Goal: Browse casually: Explore the website without a specific task or goal

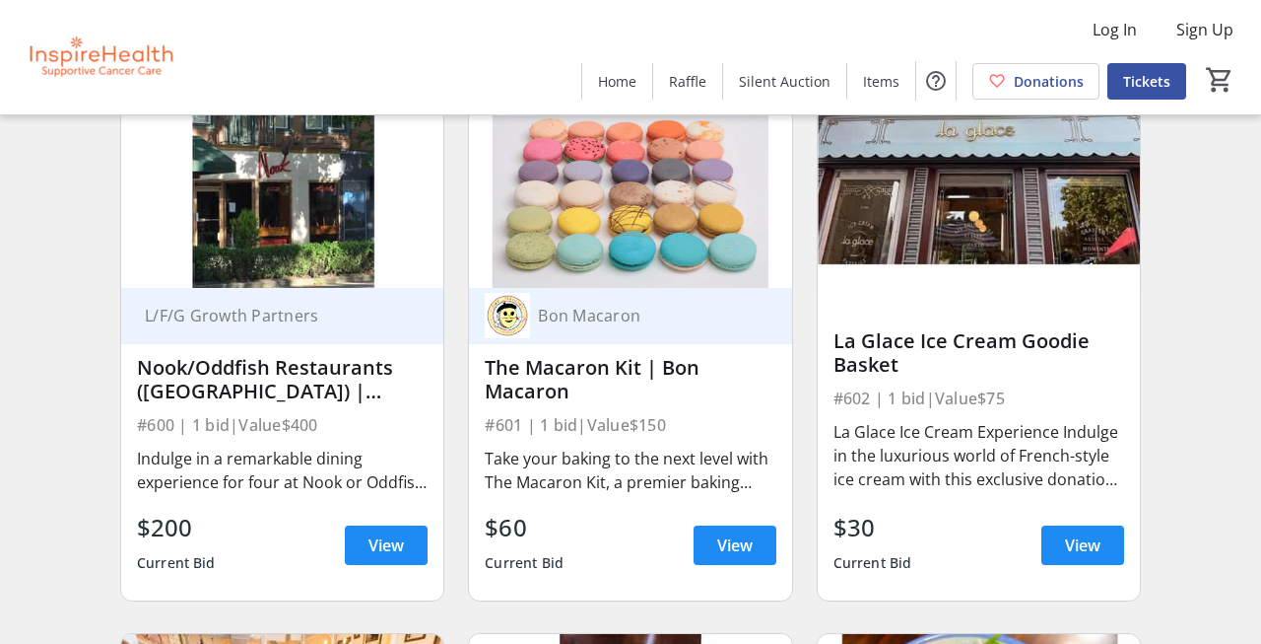
scroll to position [11773, 0]
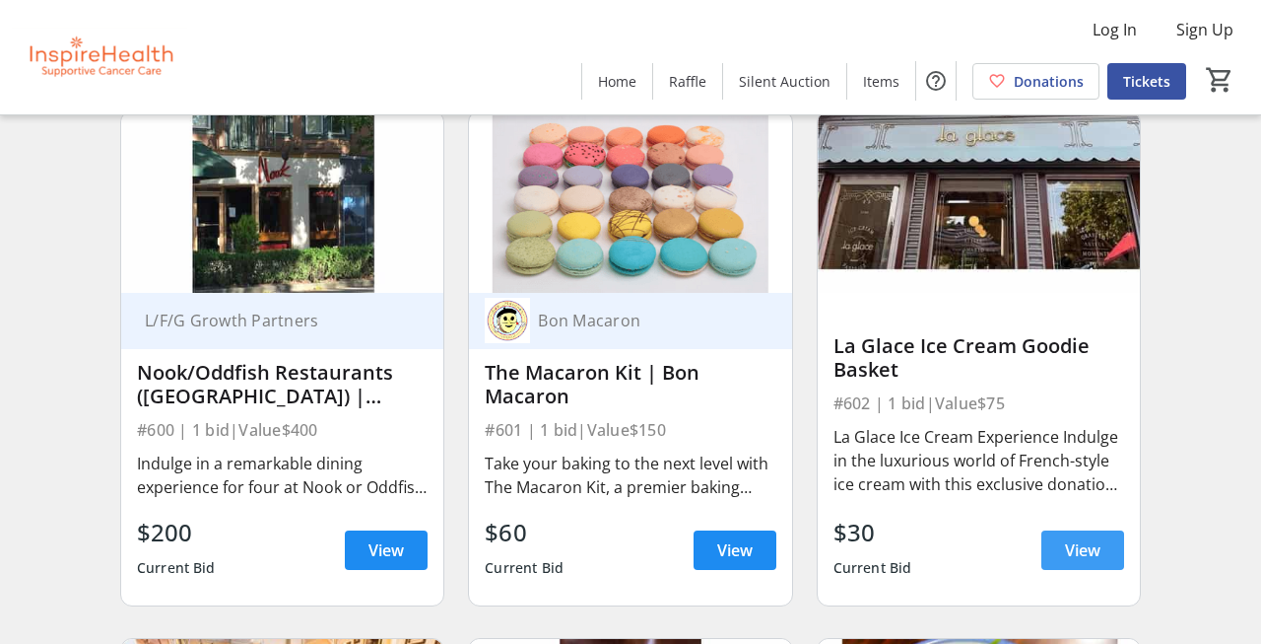
click at [1095, 551] on span "View" at bounding box center [1082, 550] width 35 height 24
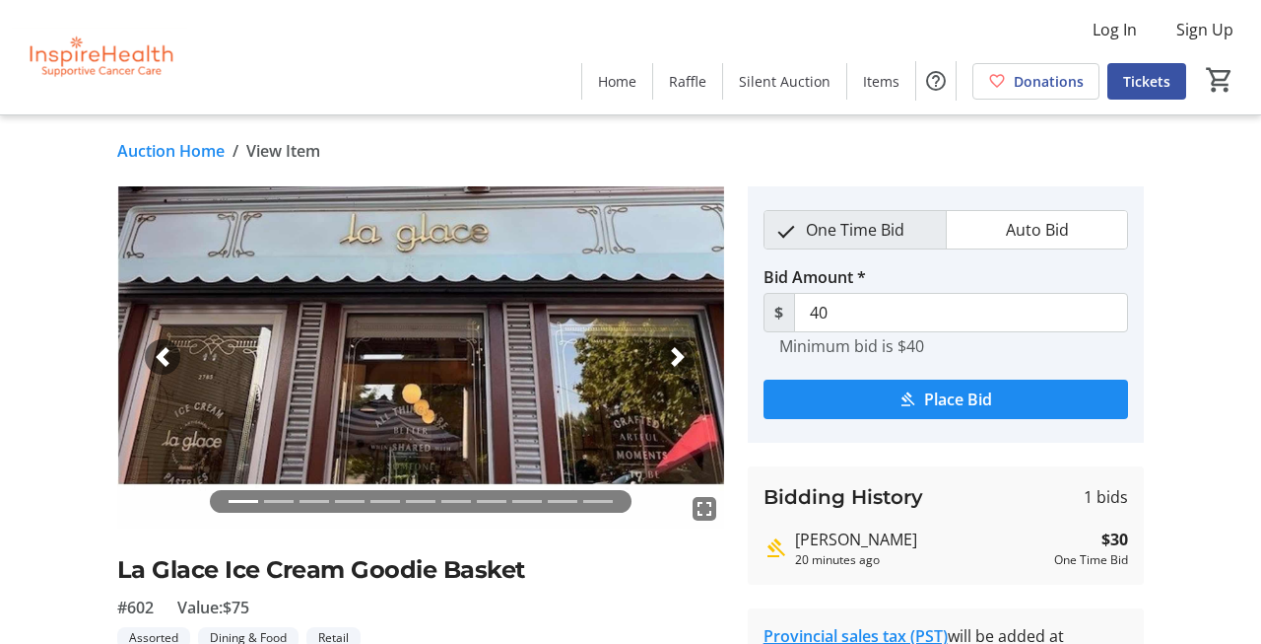
click at [677, 358] on span "button" at bounding box center [678, 357] width 20 height 20
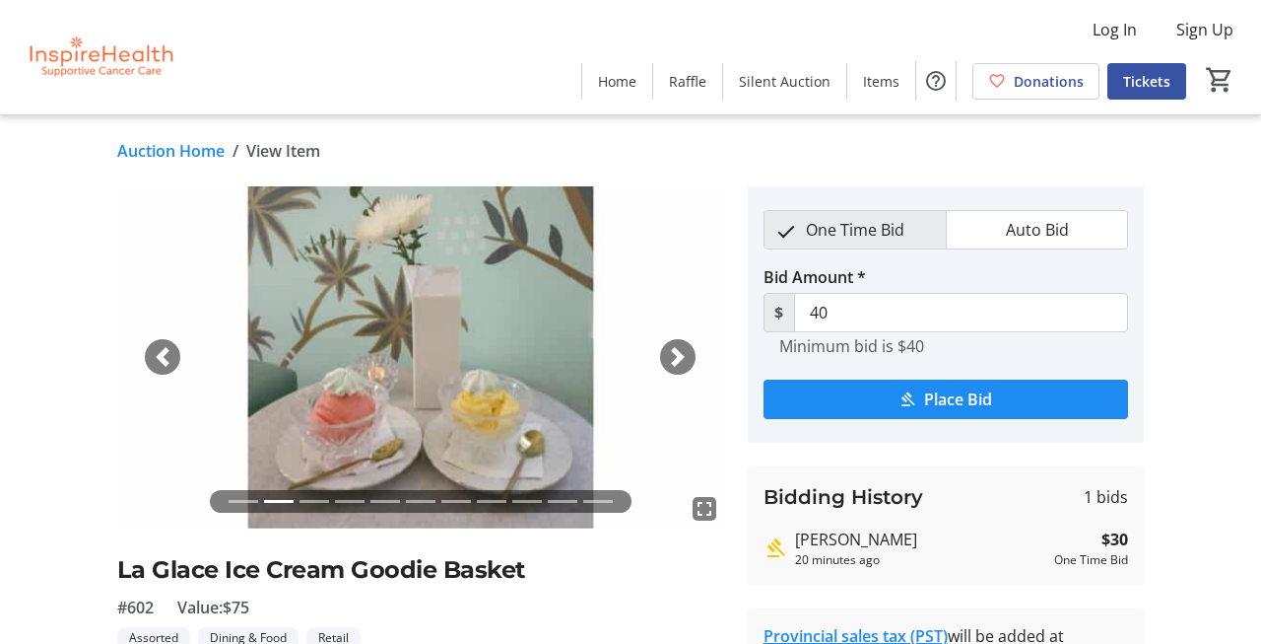
click at [678, 360] on span "button" at bounding box center [678, 357] width 20 height 20
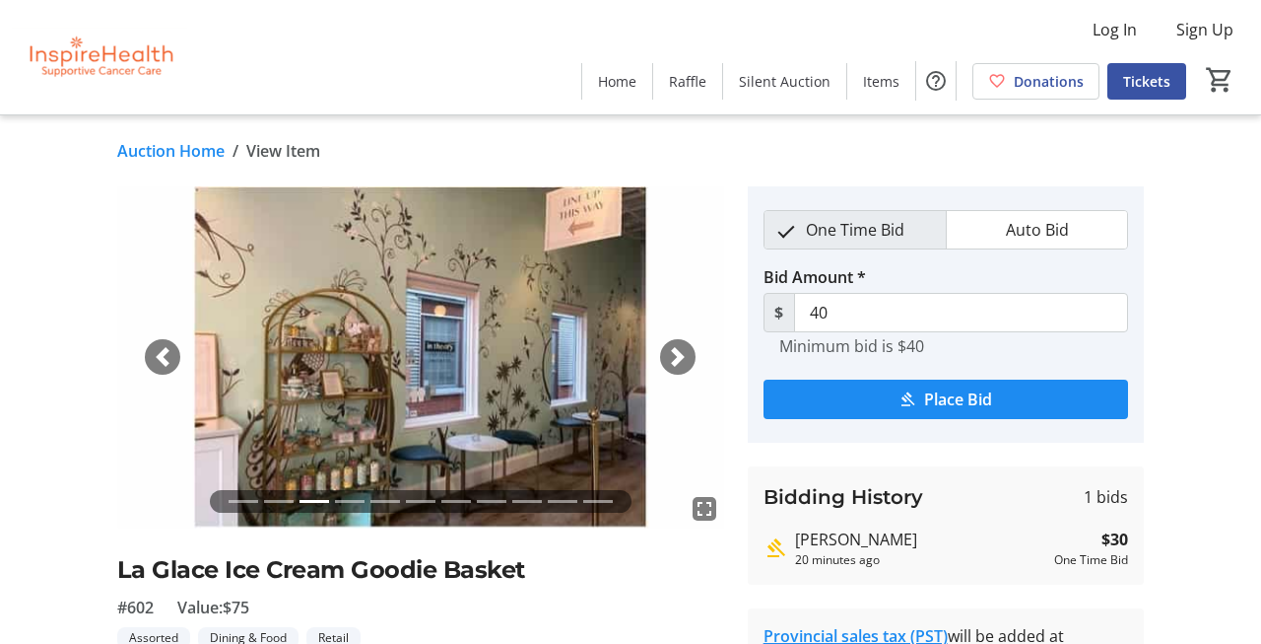
click at [678, 362] on span "button" at bounding box center [678, 357] width 20 height 20
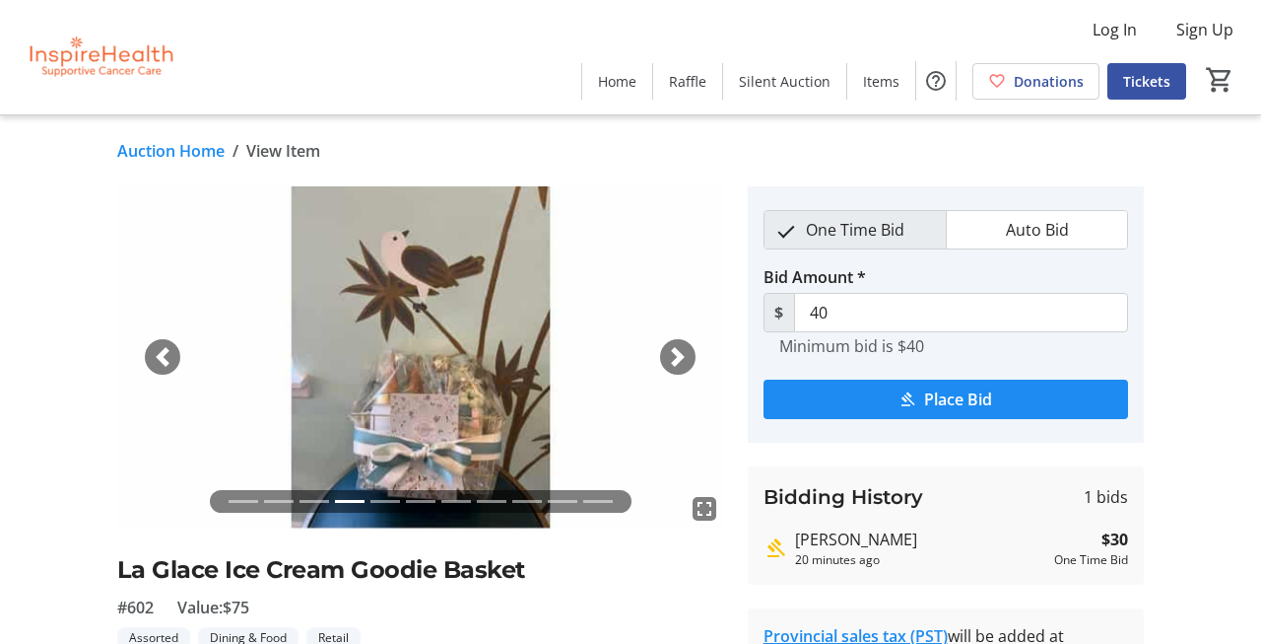
click at [679, 365] on span "button" at bounding box center [678, 357] width 20 height 20
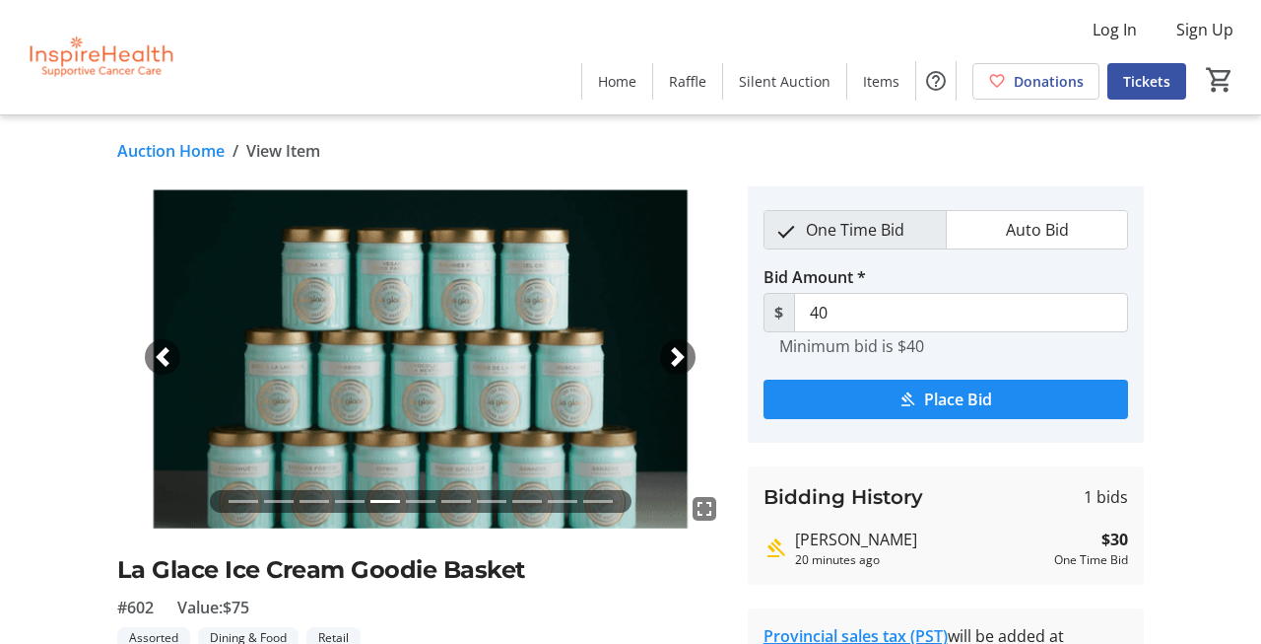
click at [679, 367] on div "Next" at bounding box center [677, 356] width 35 height 35
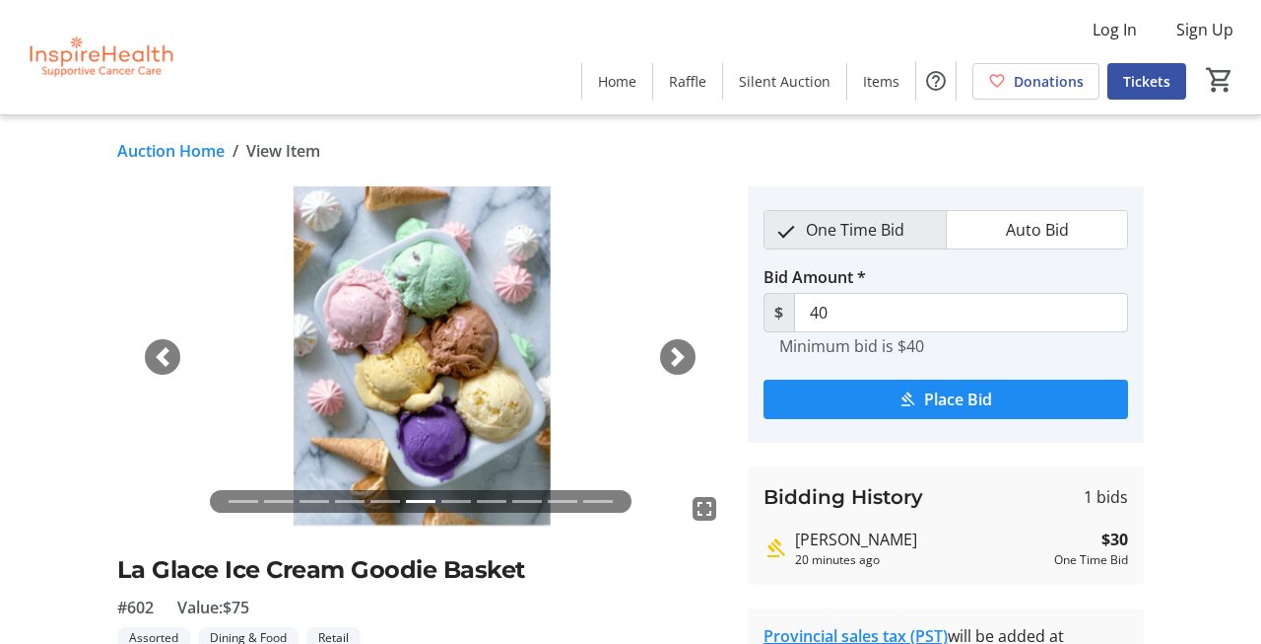
click at [679, 367] on div "Next" at bounding box center [677, 356] width 35 height 35
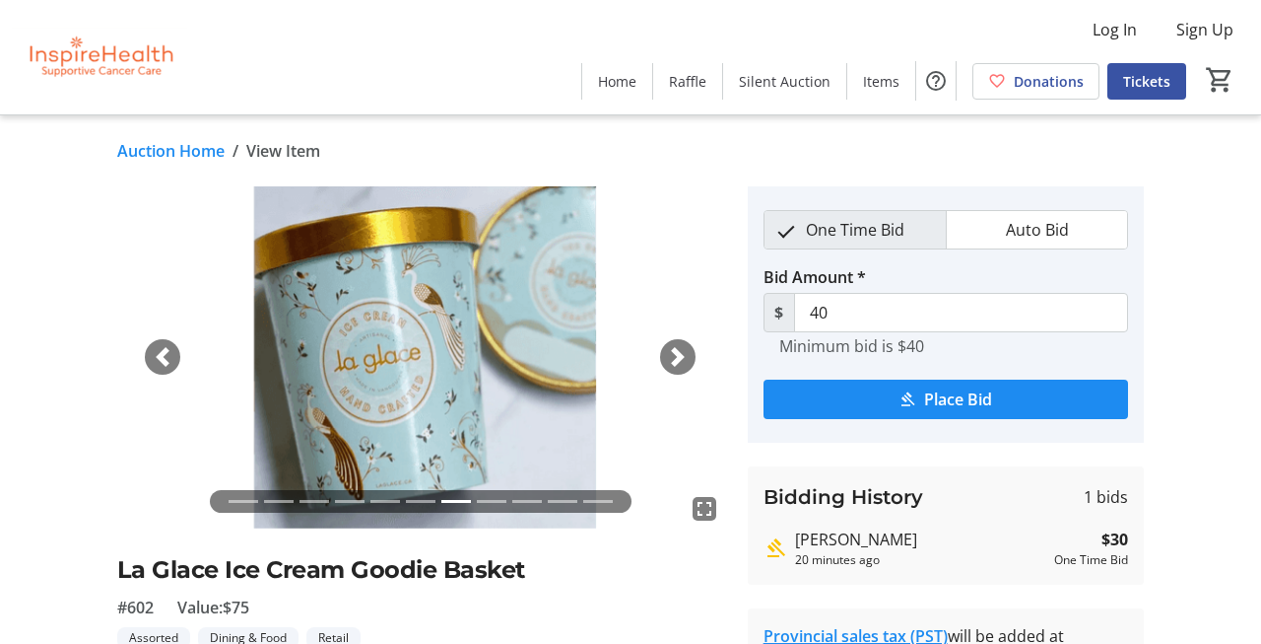
click at [679, 367] on div "Next" at bounding box center [677, 356] width 35 height 35
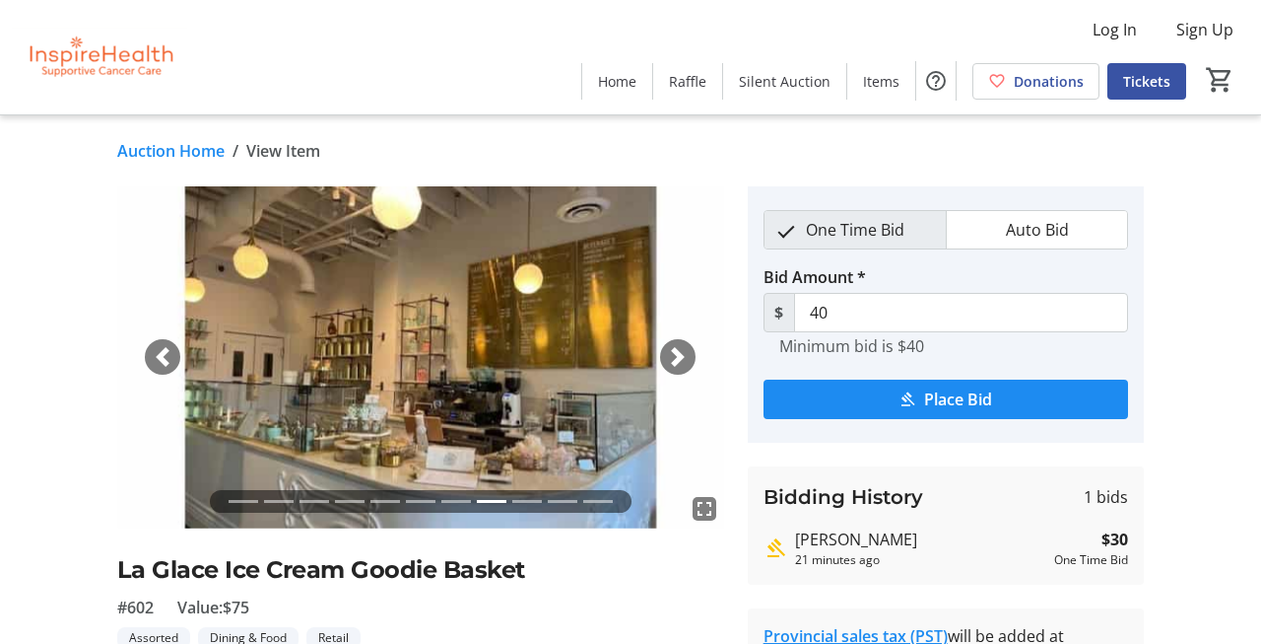
click at [679, 367] on div "Next" at bounding box center [677, 356] width 35 height 35
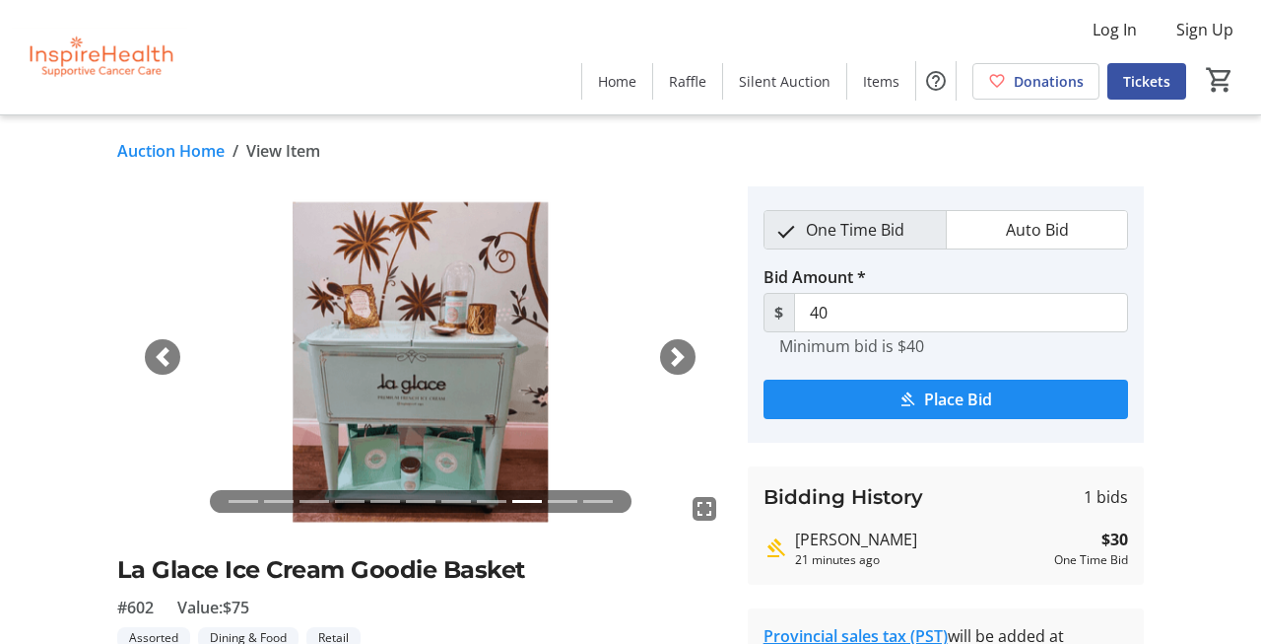
click at [679, 367] on div "Next" at bounding box center [677, 356] width 35 height 35
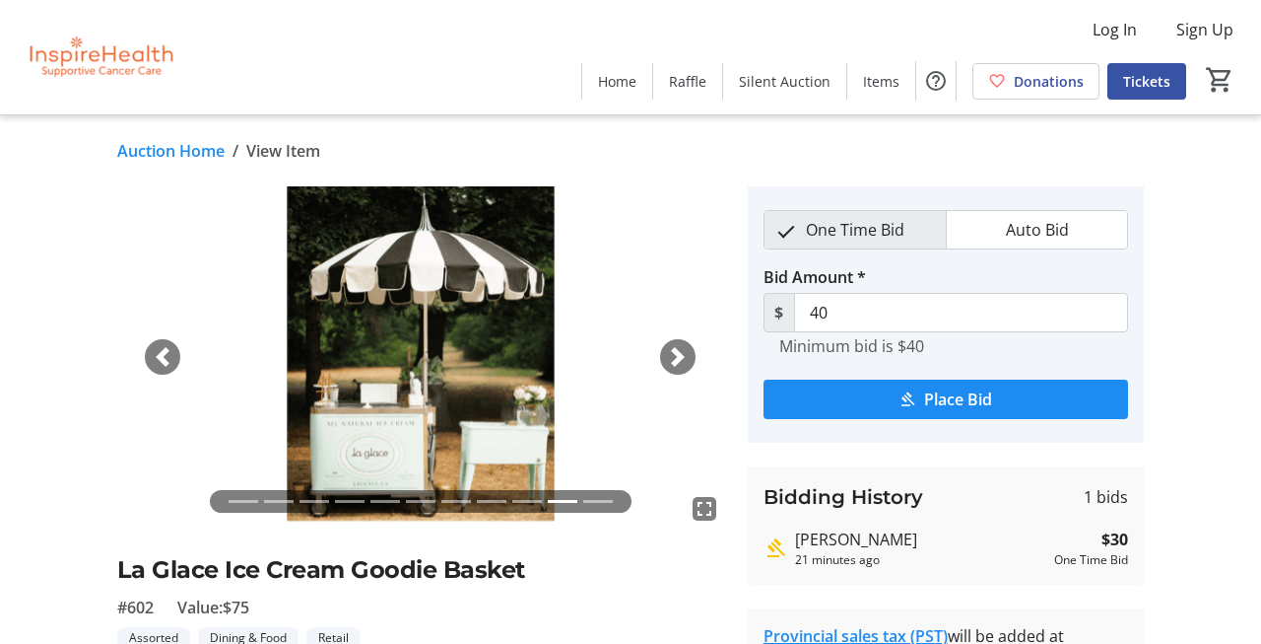
click at [679, 367] on div "Next" at bounding box center [677, 356] width 35 height 35
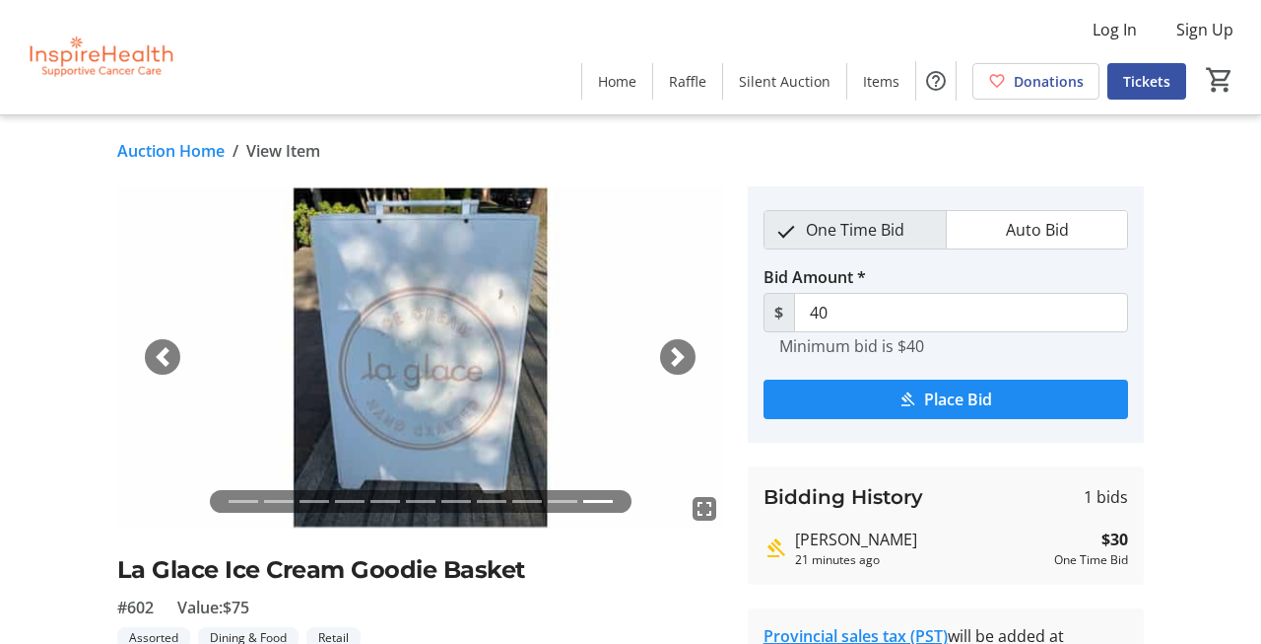
click at [679, 368] on div "Next" at bounding box center [677, 356] width 35 height 35
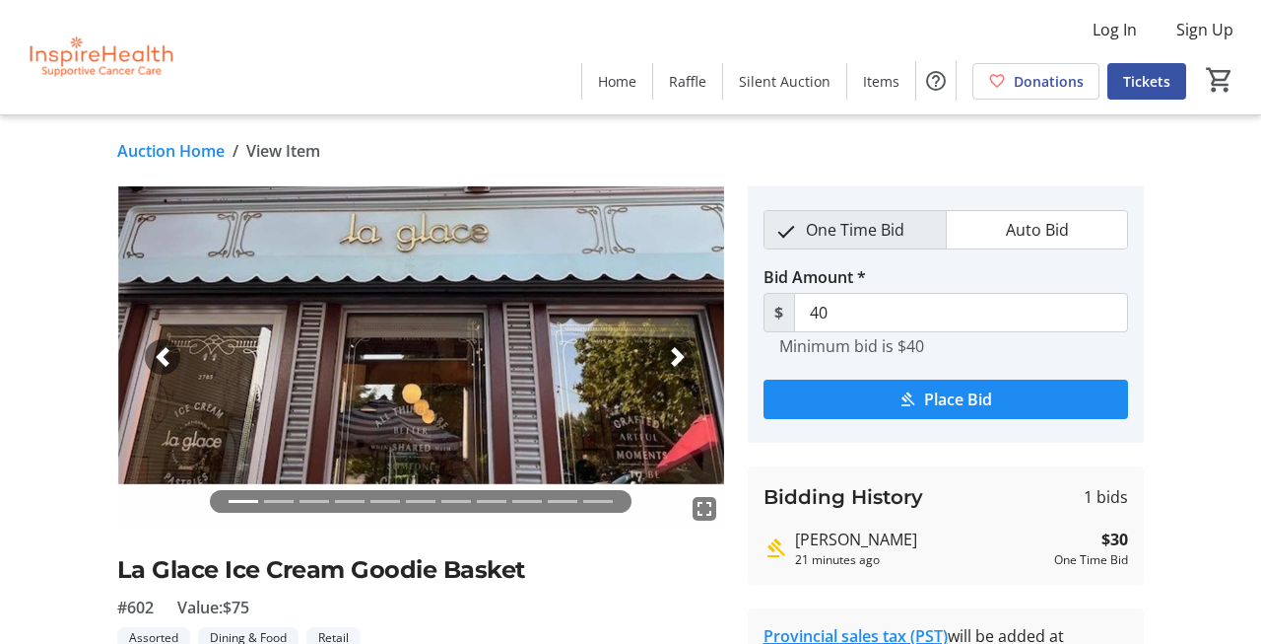
click at [679, 368] on div "Next" at bounding box center [677, 356] width 35 height 35
